Goal: Find specific fact: Find specific fact

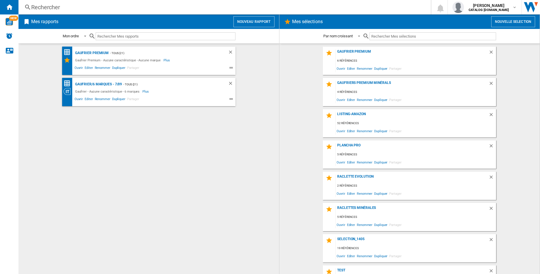
click at [53, 7] on div "Rechercher" at bounding box center [223, 7] width 385 height 8
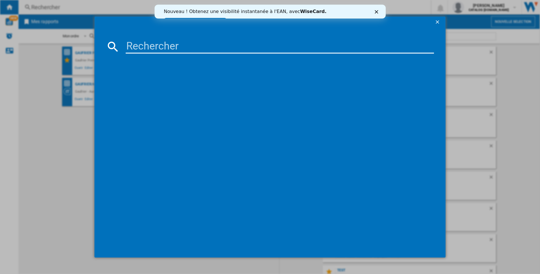
click at [161, 50] on input at bounding box center [280, 47] width 308 height 14
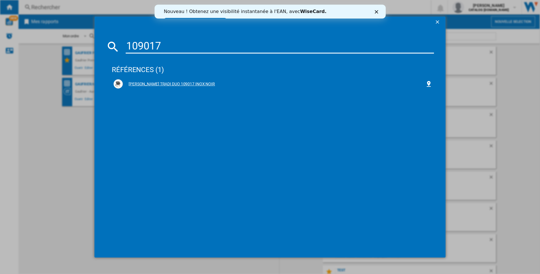
type input "109017"
click at [179, 83] on div "LAGRANGE TRADI DUO 109017 INOX NOIR" at bounding box center [274, 84] width 303 height 6
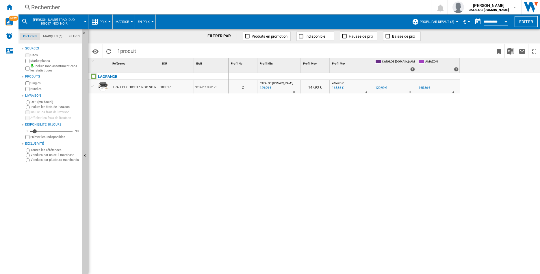
click at [452, 20] on button "Profil par défaut (2)" at bounding box center [438, 21] width 37 height 14
click at [451, 23] on span "Profil par défaut (2)" at bounding box center [437, 22] width 34 height 4
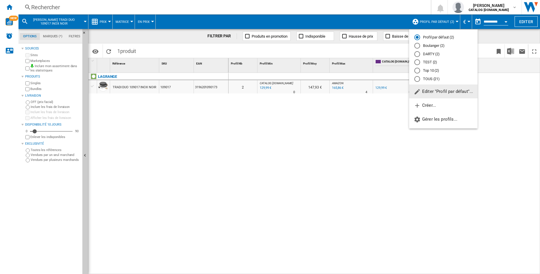
click at [417, 79] on div "TOUS (21)" at bounding box center [418, 79] width 6 height 6
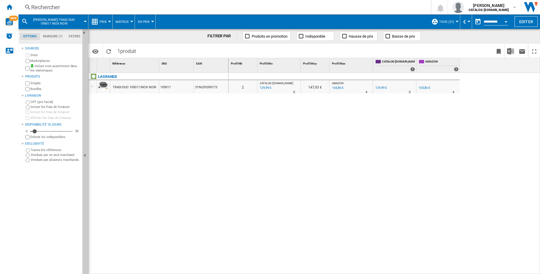
click at [132, 88] on div "TRADI DUO 109017 INOX NOIR" at bounding box center [134, 87] width 43 height 13
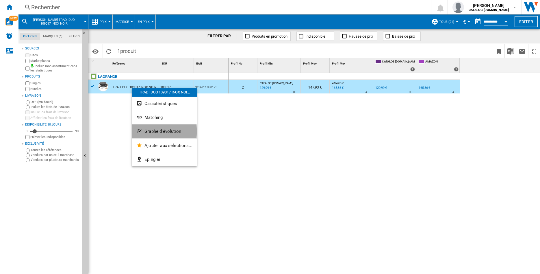
click at [149, 131] on span "Graphe d'évolution" at bounding box center [163, 131] width 37 height 5
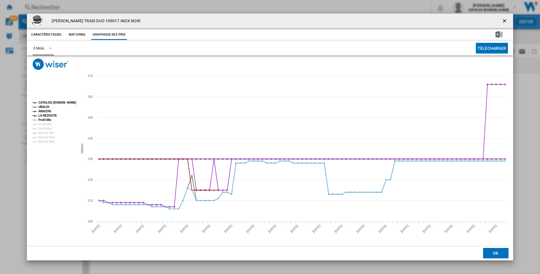
click at [51, 48] on span "Product popup" at bounding box center [48, 47] width 7 height 5
click at [53, 102] on md-backdrop at bounding box center [270, 137] width 540 height 274
click at [42, 119] on tspan "Profil Min" at bounding box center [44, 119] width 13 height 3
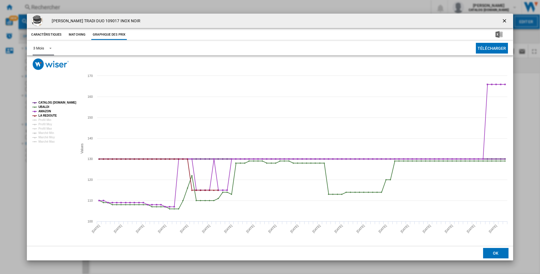
click at [47, 101] on tspan "CATALOG LAGRANGE.FR" at bounding box center [57, 102] width 38 height 3
click at [44, 107] on tspan "UBALDI" at bounding box center [43, 106] width 11 height 3
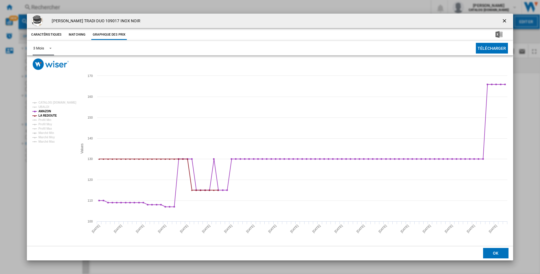
click at [44, 107] on tspan "UBALDI" at bounding box center [43, 106] width 11 height 3
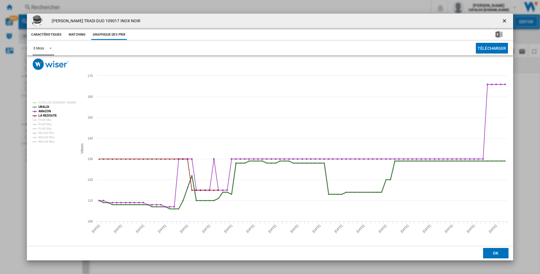
click at [43, 107] on tspan "UBALDI" at bounding box center [43, 106] width 11 height 3
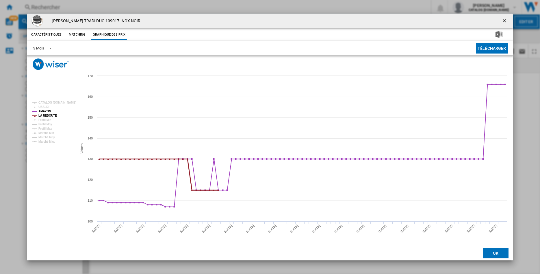
click at [42, 114] on tspan "LA REDOUTE" at bounding box center [47, 115] width 19 height 3
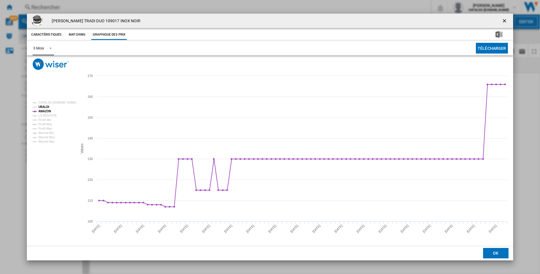
click at [42, 107] on tspan "UBALDI" at bounding box center [43, 106] width 11 height 3
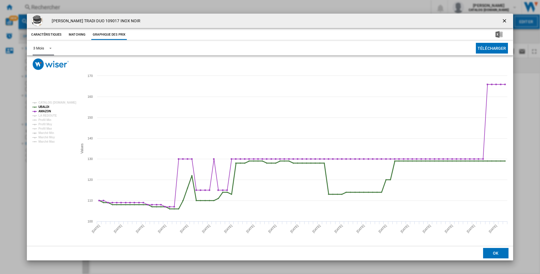
click at [42, 107] on tspan "UBALDI" at bounding box center [43, 106] width 11 height 3
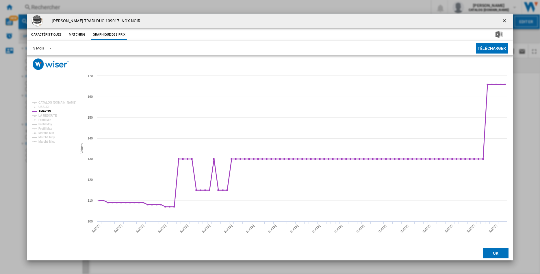
click at [41, 111] on tspan "AMAZON" at bounding box center [44, 111] width 12 height 3
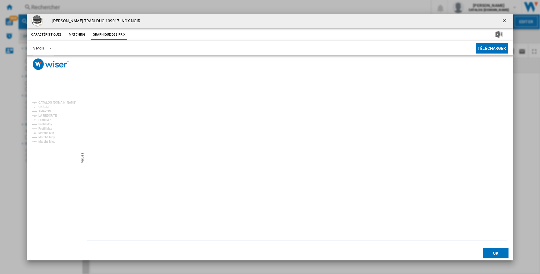
click at [41, 111] on tspan "AMAZON" at bounding box center [44, 111] width 12 height 3
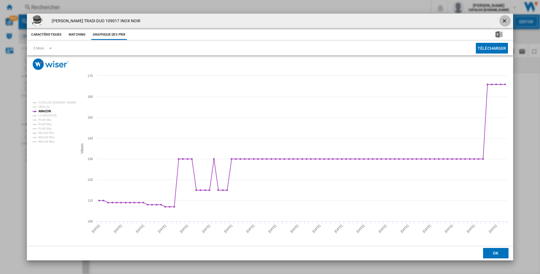
click at [503, 20] on ng-md-icon "getI18NText('BUTTONS.CLOSE_DIALOG')" at bounding box center [505, 21] width 7 height 7
